Goal: Transaction & Acquisition: Book appointment/travel/reservation

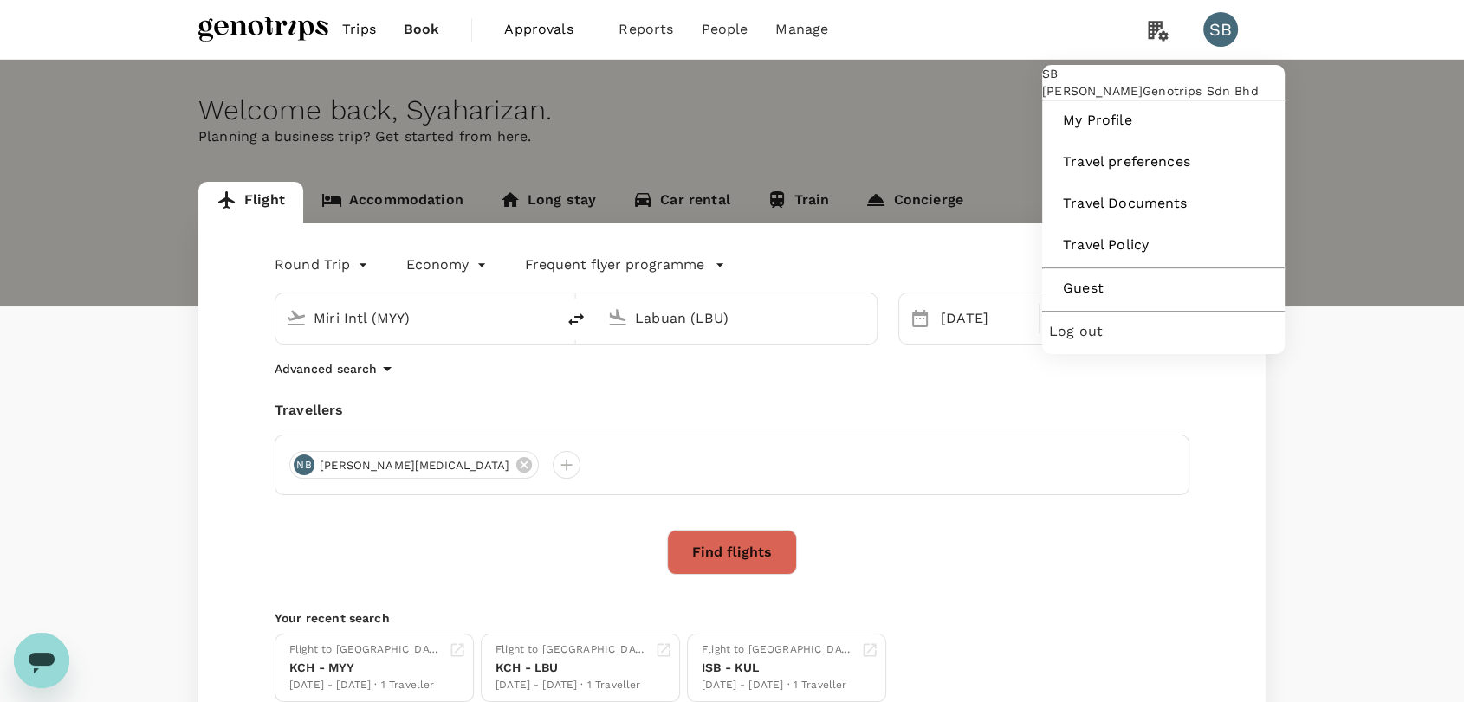
click at [1132, 342] on span "Log out" at bounding box center [1163, 331] width 229 height 21
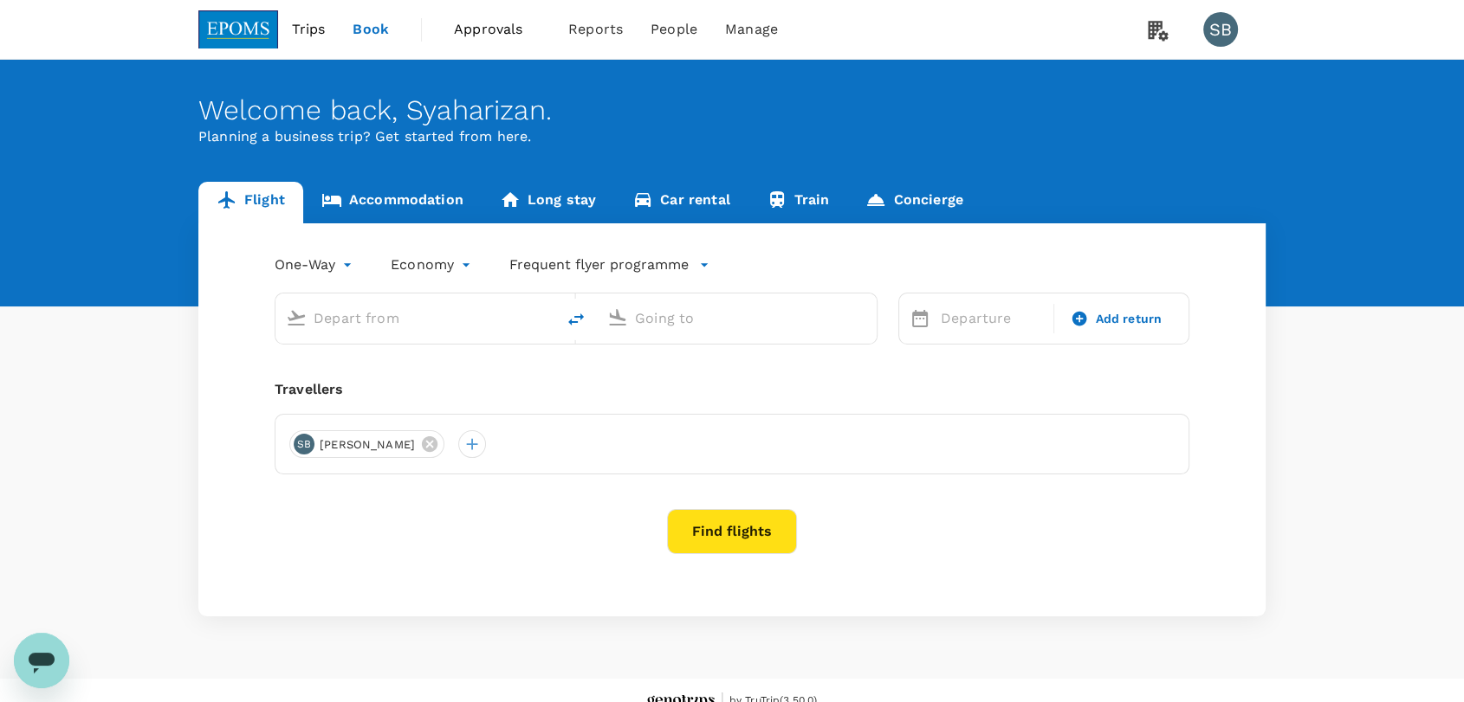
type input "roundtrip"
type input "Miri Intl (MYY)"
type input "Lawas Airport (LWY)"
